Goal: Check status: Check status

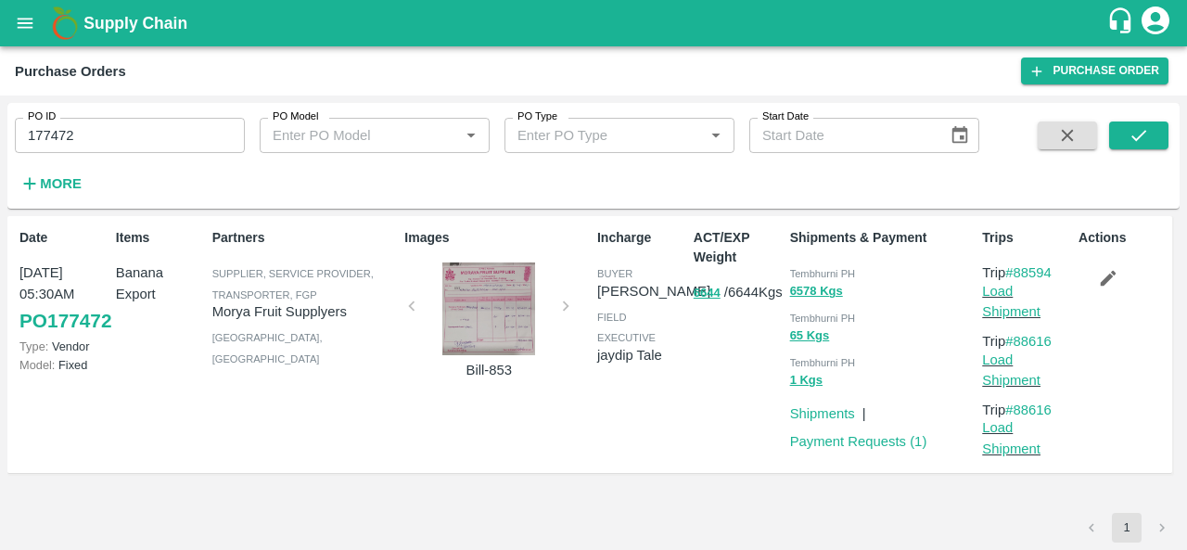
click at [176, 149] on input "177472" at bounding box center [130, 135] width 230 height 35
click at [1155, 121] on button "submit" at bounding box center [1138, 135] width 59 height 28
click at [803, 269] on span "Tembhurni PH" at bounding box center [823, 273] width 66 height 11
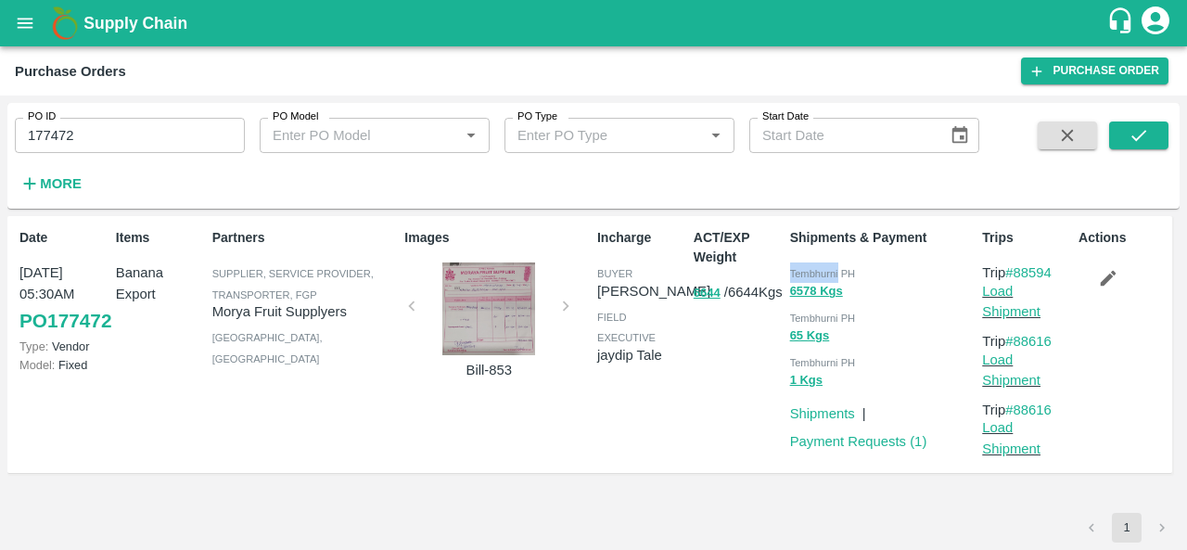
copy span "Tembhurni"
click at [100, 129] on input "177472" at bounding box center [130, 135] width 230 height 35
paste input "text"
click at [1133, 133] on icon "submit" at bounding box center [1138, 135] width 20 height 20
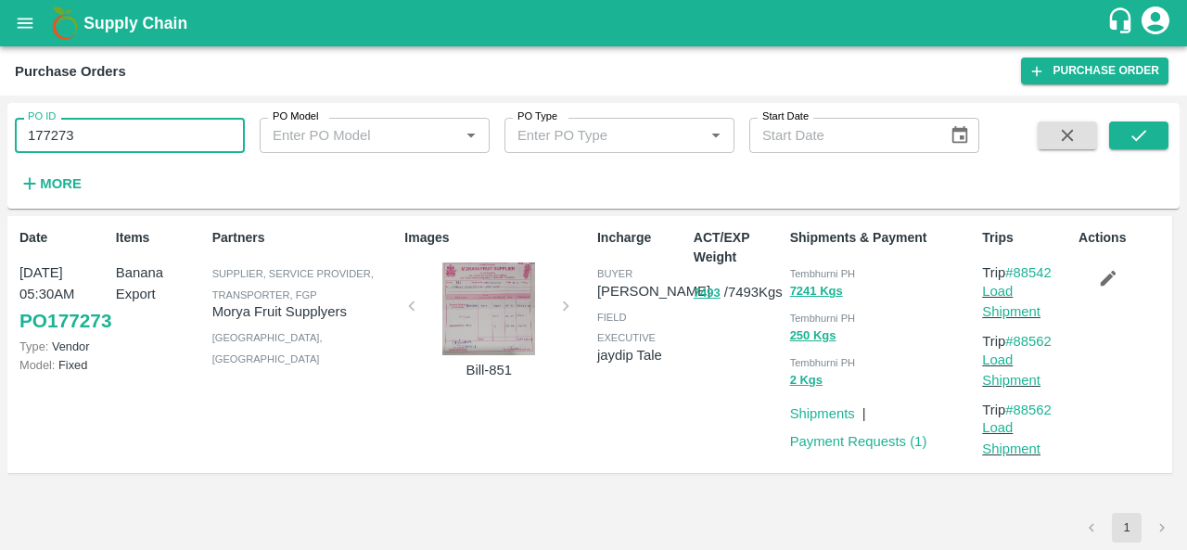
click at [136, 131] on input "177273" at bounding box center [130, 135] width 230 height 35
paste input "text"
click at [1142, 142] on icon "submit" at bounding box center [1138, 135] width 20 height 20
click at [118, 136] on input "176329" at bounding box center [130, 135] width 230 height 35
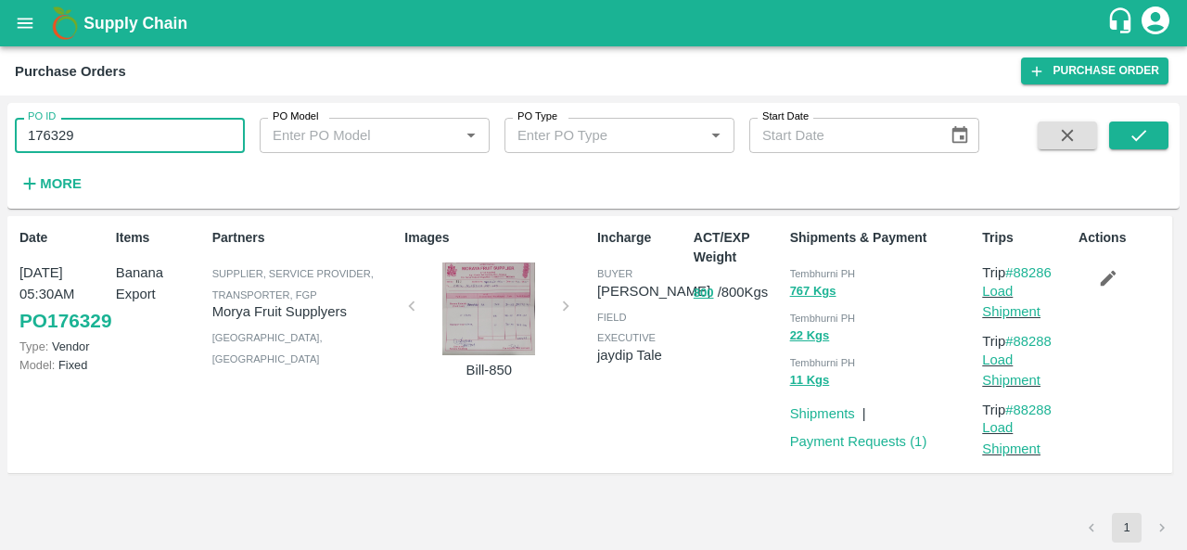
click at [118, 136] on input "176329" at bounding box center [130, 135] width 230 height 35
paste input "text"
click at [1132, 132] on icon "submit" at bounding box center [1138, 135] width 20 height 20
click at [118, 133] on input "176166" at bounding box center [130, 135] width 230 height 35
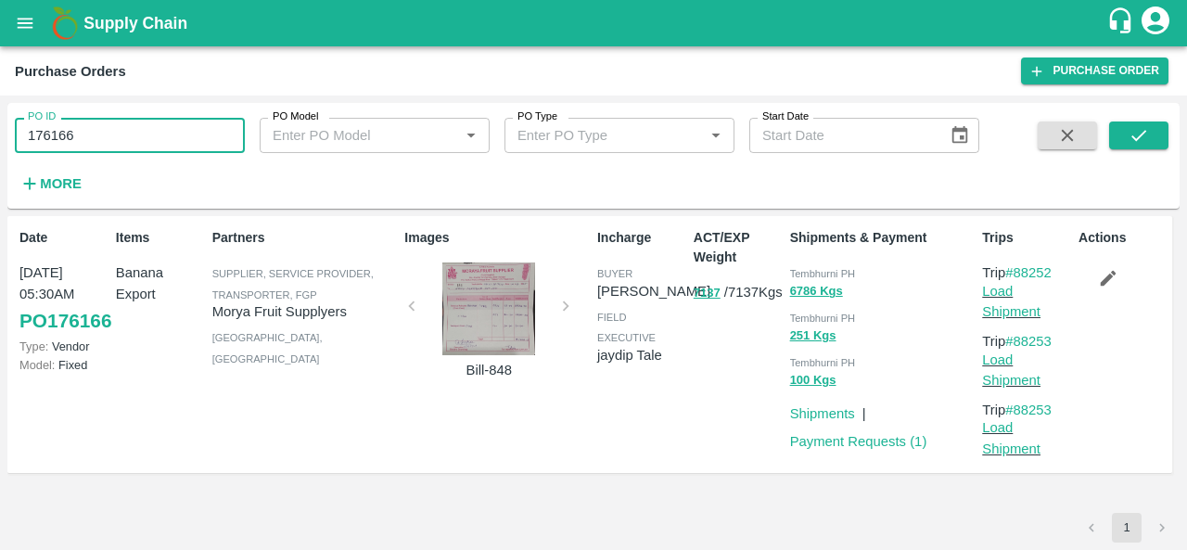
paste input "text"
click at [1131, 131] on icon "submit" at bounding box center [1138, 135] width 20 height 20
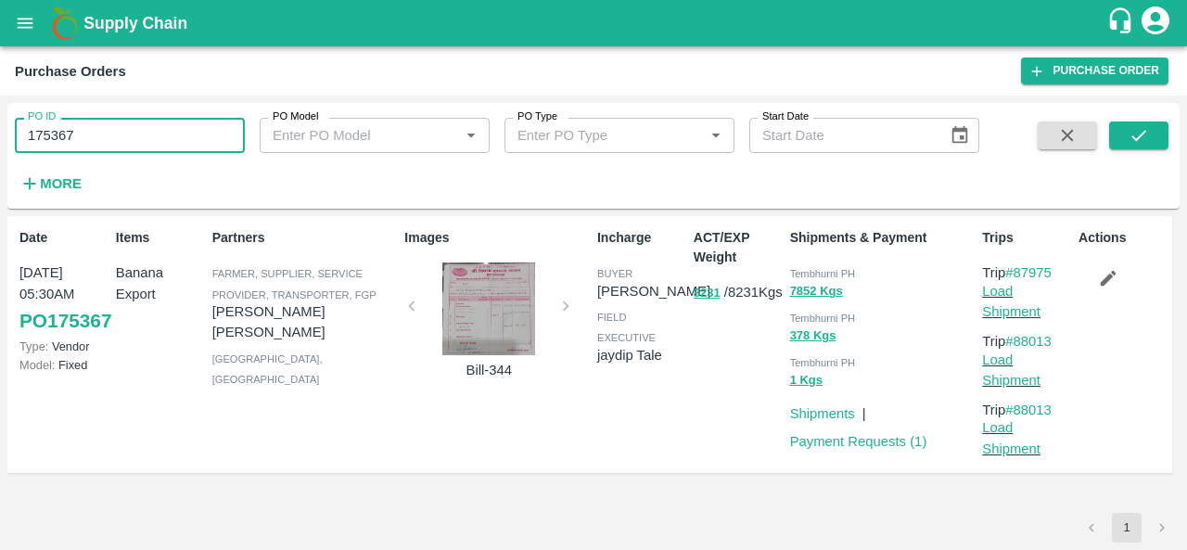
click at [123, 142] on input "175367" at bounding box center [130, 135] width 230 height 35
paste input "text"
click at [1142, 135] on icon "submit" at bounding box center [1138, 135] width 20 height 20
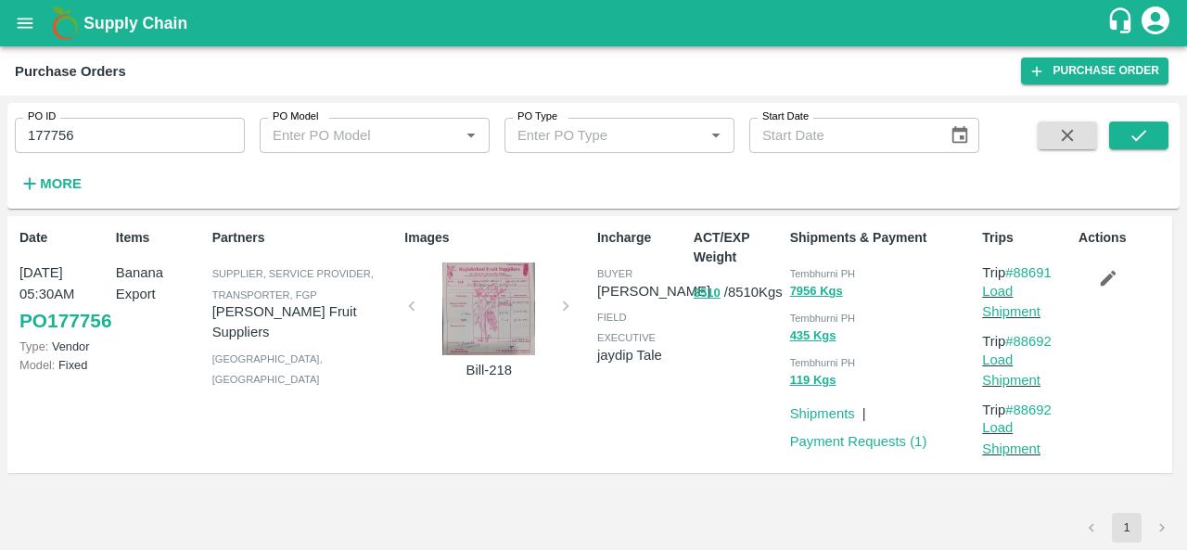
click at [734, 427] on div "ACT/EXP Weight 8510 / 8510 Kgs" at bounding box center [734, 345] width 96 height 248
click at [125, 130] on input "177756" at bounding box center [130, 135] width 230 height 35
paste input "text"
click at [1126, 131] on button "submit" at bounding box center [1138, 135] width 59 height 28
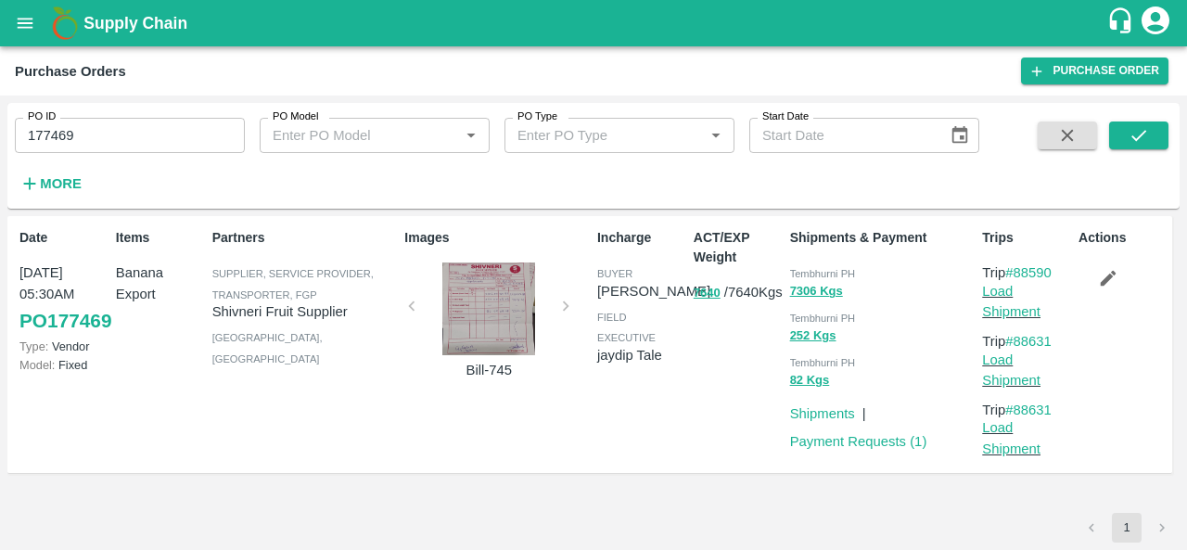
click at [810, 269] on span "Tembhurni PH" at bounding box center [823, 273] width 66 height 11
copy span "Tembhurni"
click at [145, 128] on input "177469" at bounding box center [130, 135] width 230 height 35
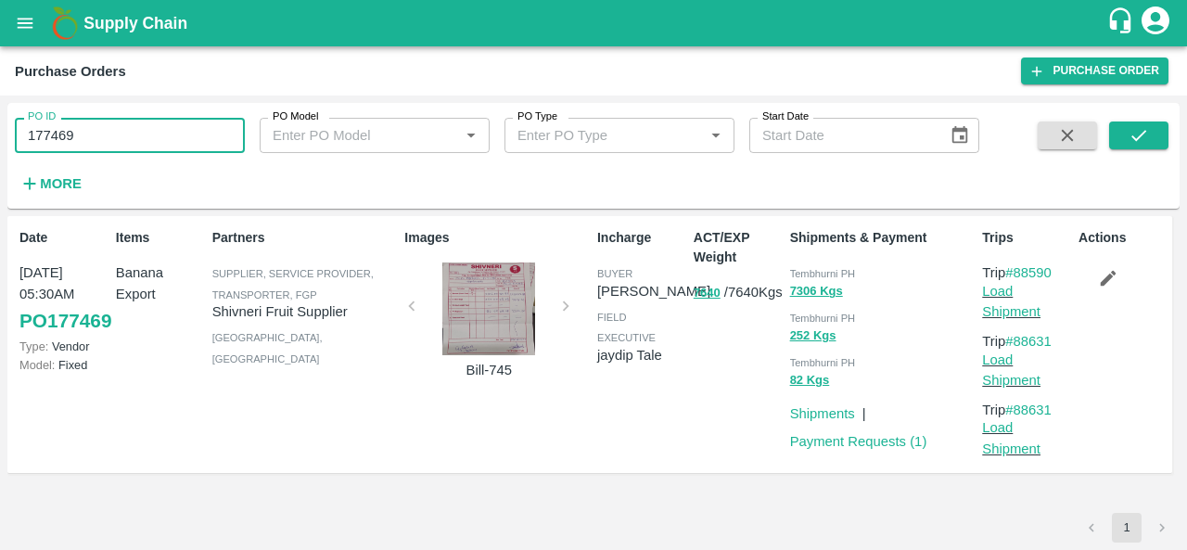
paste input "text"
type input "177228"
click at [1135, 138] on icon "submit" at bounding box center [1138, 135] width 15 height 11
